Goal: Information Seeking & Learning: Learn about a topic

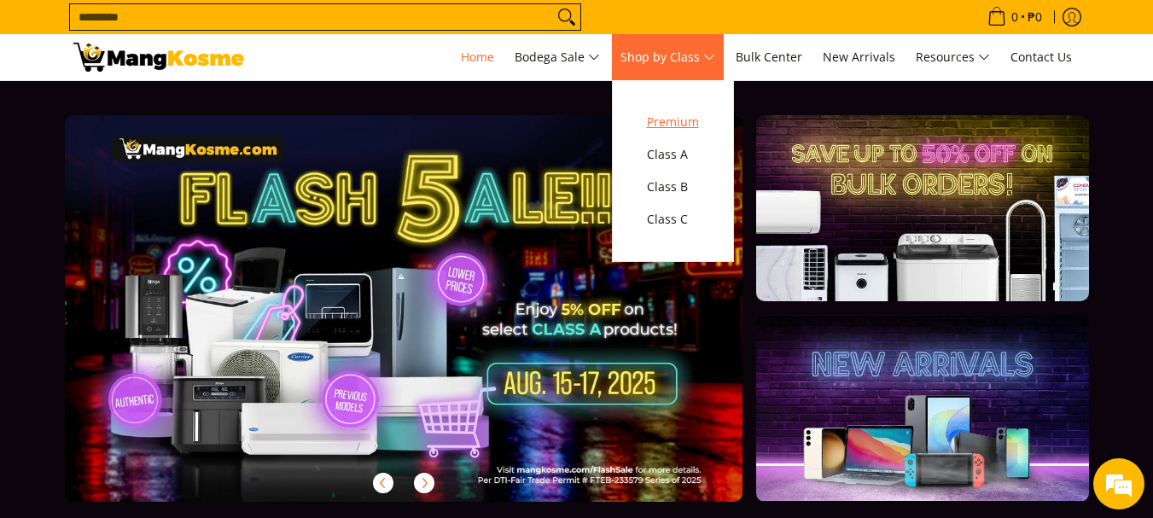
click at [655, 124] on span "Premium" at bounding box center [673, 122] width 52 height 21
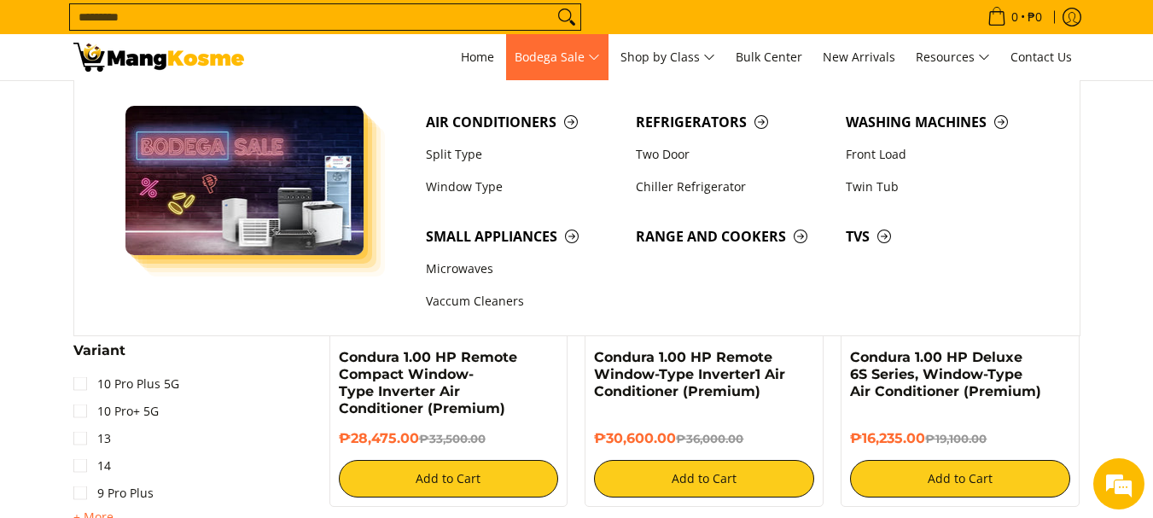
scroll to position [1792, 0]
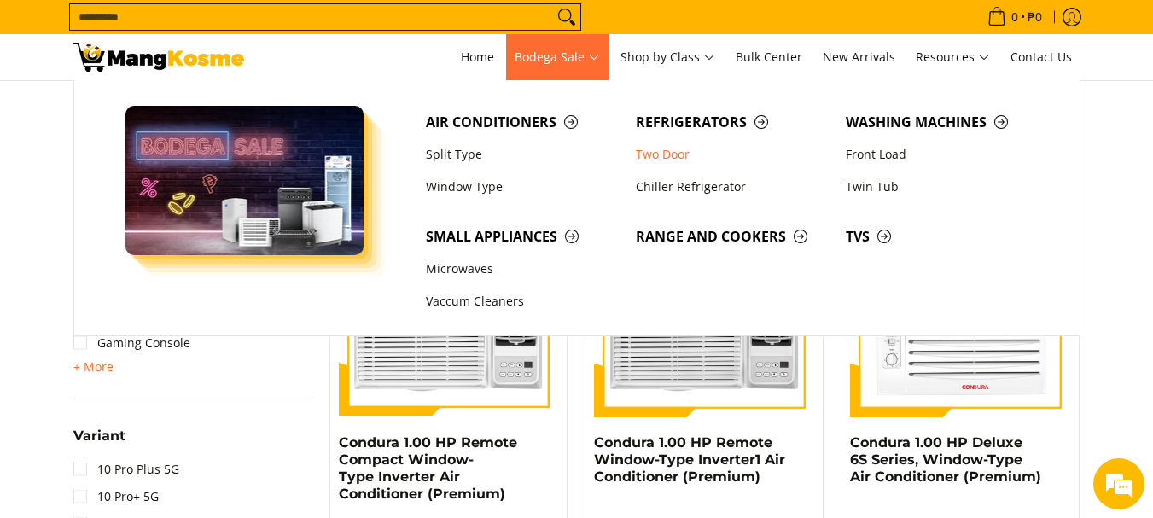
click at [674, 154] on link "Two Door" at bounding box center [732, 154] width 210 height 32
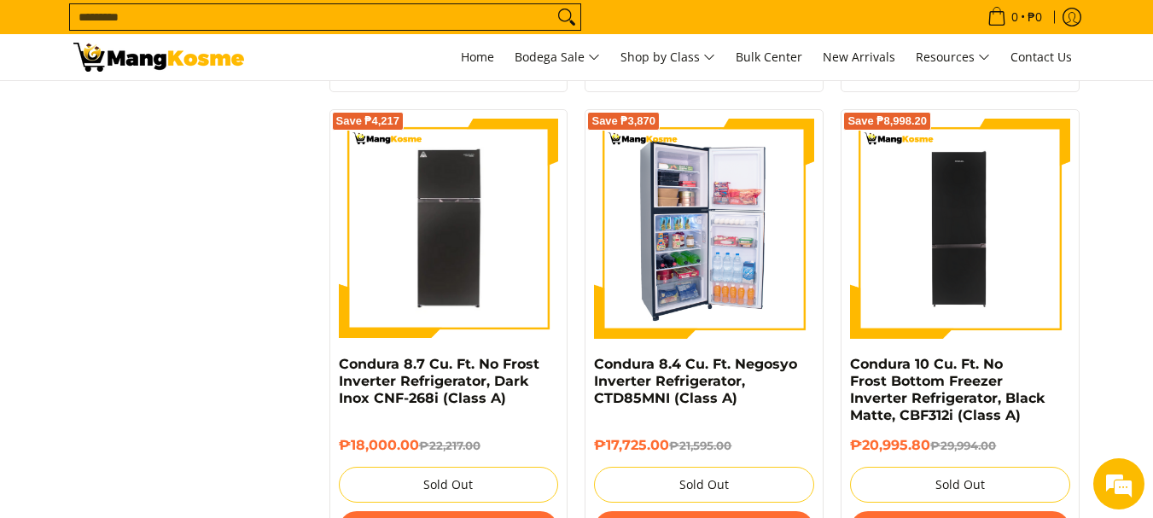
scroll to position [3158, 0]
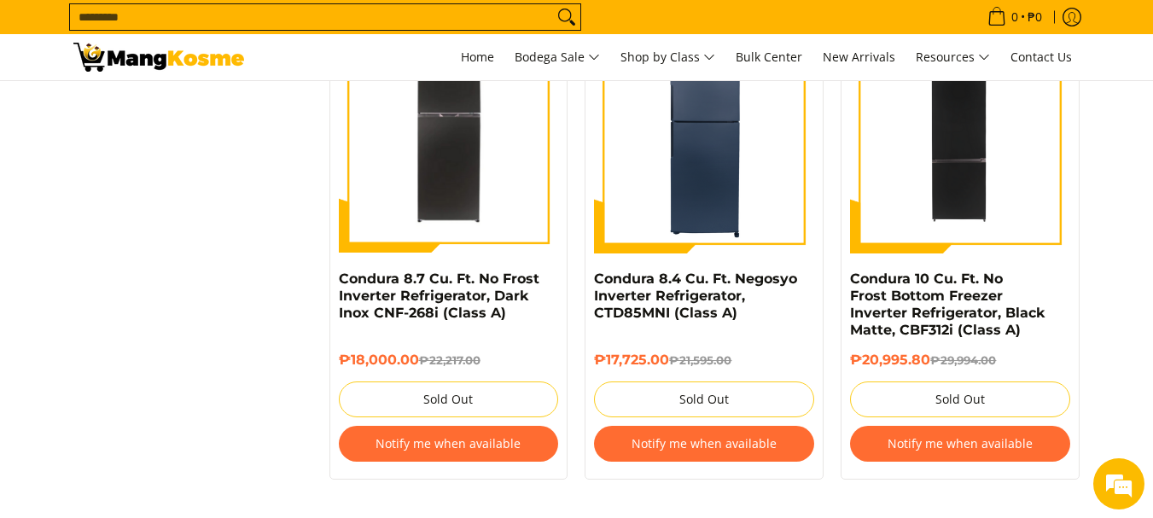
click at [253, 6] on input "Search..." at bounding box center [311, 17] width 483 height 26
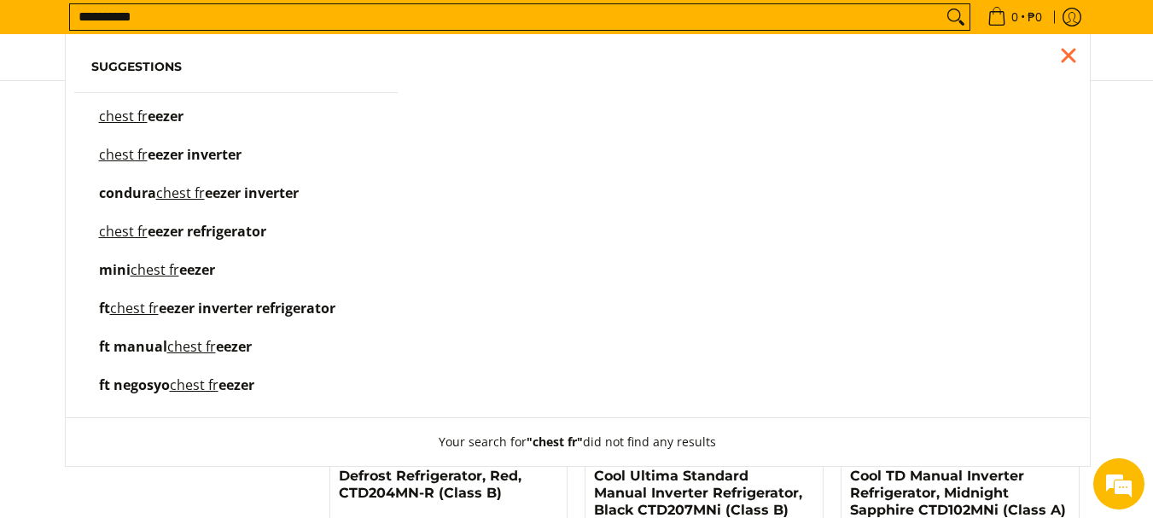
scroll to position [2432, 0]
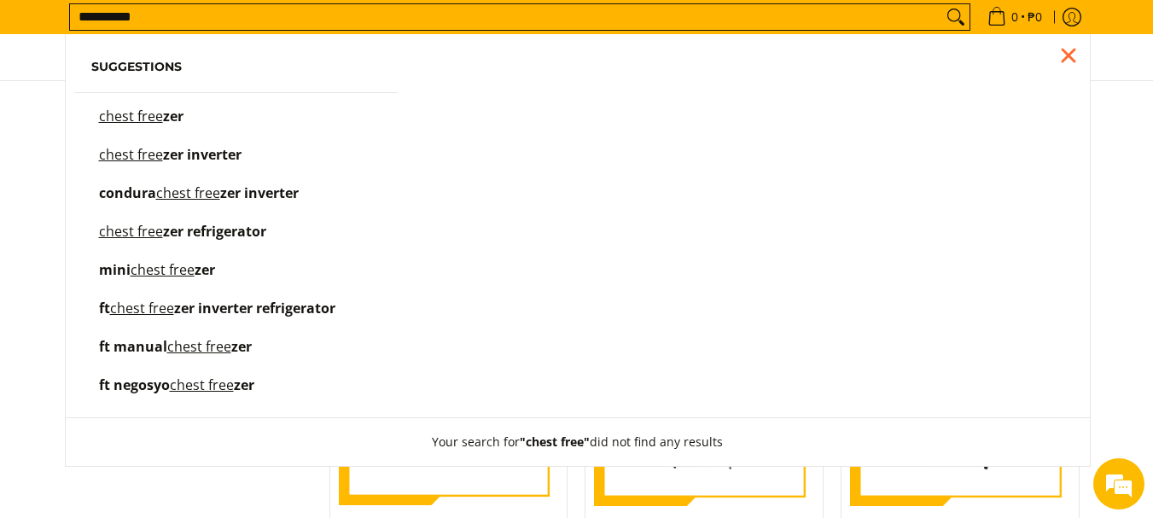
type input "**********"
click at [141, 118] on mark "chest free" at bounding box center [131, 116] width 64 height 19
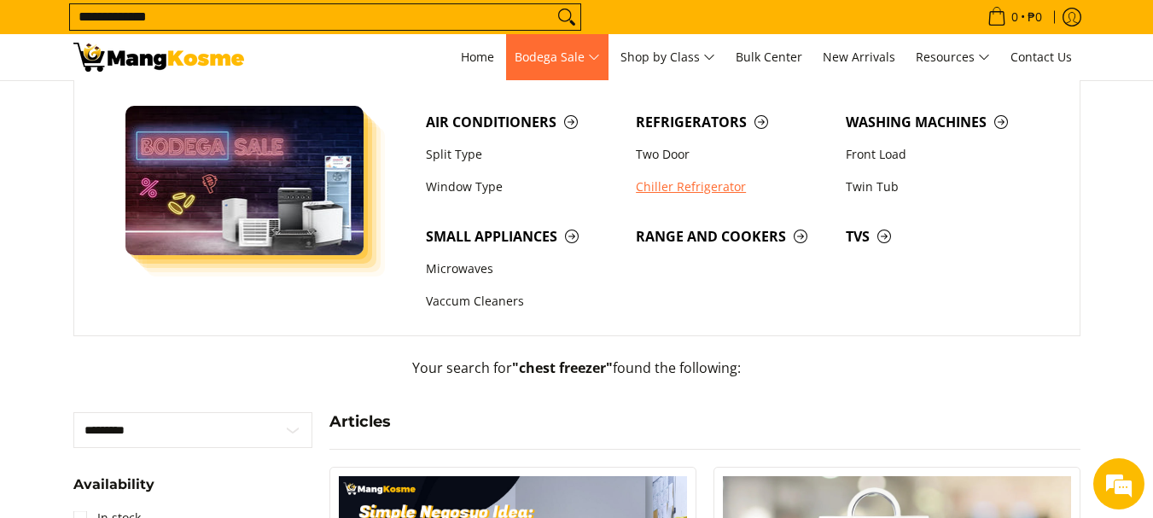
click at [683, 181] on link "Chiller Refrigerator" at bounding box center [732, 187] width 210 height 32
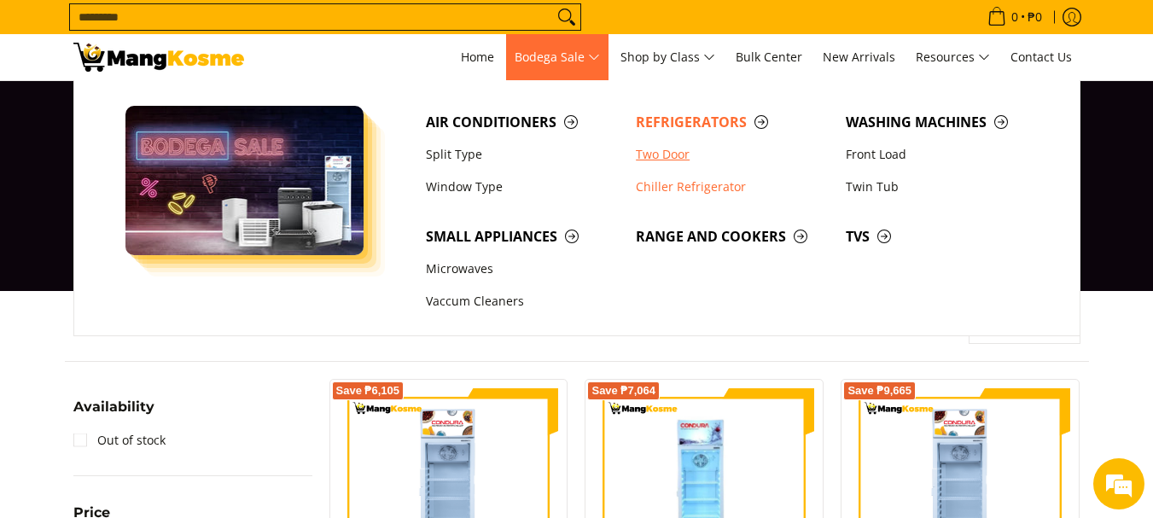
click at [682, 157] on link "Two Door" at bounding box center [732, 154] width 210 height 32
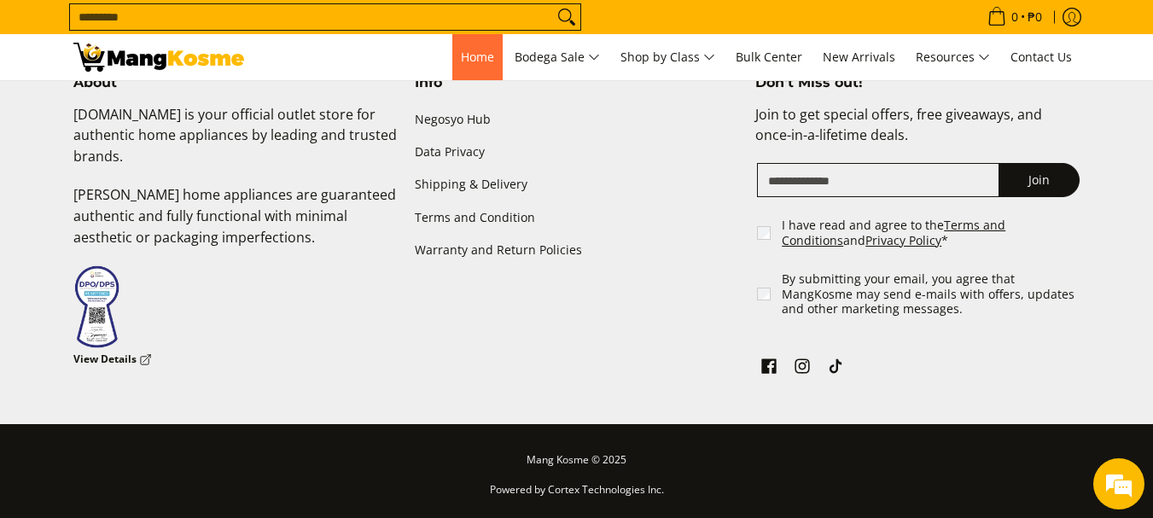
scroll to position [3392, 0]
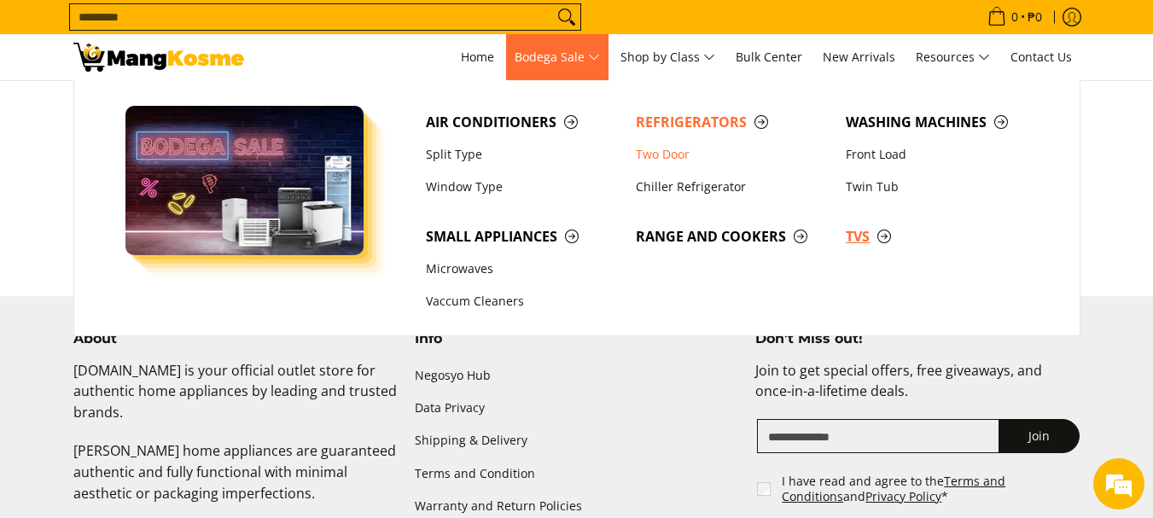
click at [866, 230] on span "TVs" at bounding box center [942, 236] width 193 height 21
